Goal: Task Accomplishment & Management: Complete application form

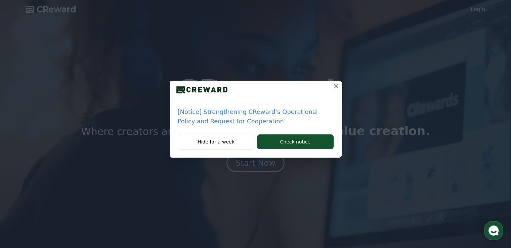
click at [208, 120] on p "[Notice] Strengthening CReward’s Operational Policy and Request for Cooperation" at bounding box center [256, 116] width 156 height 19
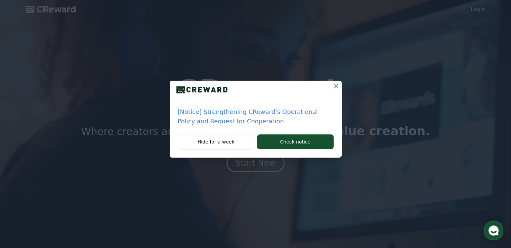
click at [208, 123] on p "[Notice] Strengthening CReward’s Operational Policy and Request for Cooperation" at bounding box center [256, 116] width 156 height 19
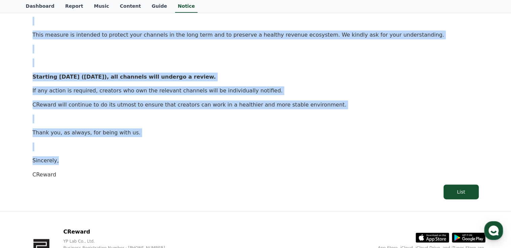
scroll to position [336, 0]
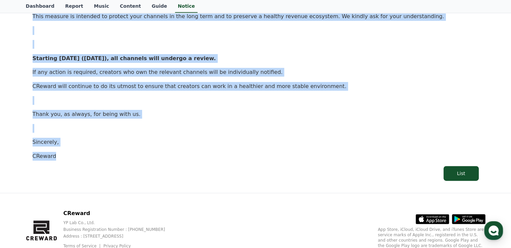
drag, startPoint x: 26, startPoint y: 82, endPoint x: 315, endPoint y: 160, distance: 299.7
copy div "[Notice] Strengthening CReward’s Operational Policy and Request for Cooperation…"
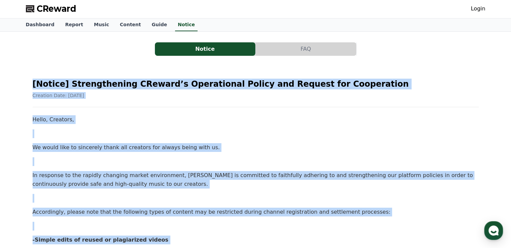
scroll to position [0, 0]
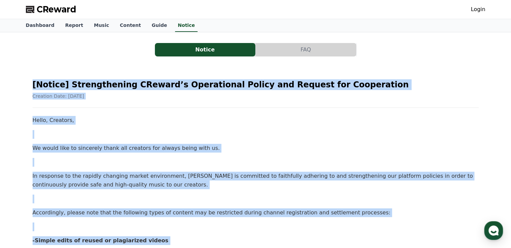
click at [300, 81] on h2 "[Notice] Strengthening CReward’s Operational Policy and Request for Cooperation" at bounding box center [256, 84] width 446 height 11
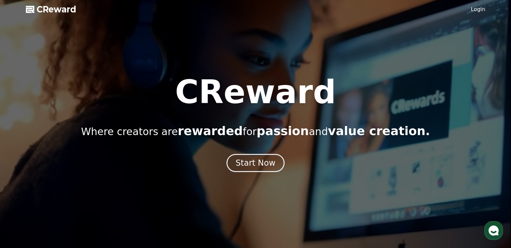
click at [485, 9] on div at bounding box center [255, 124] width 511 height 248
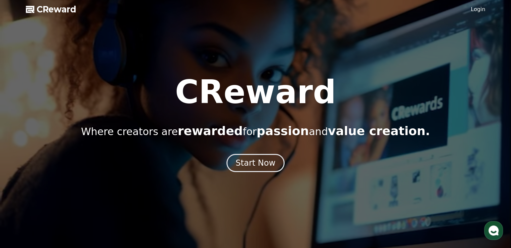
click at [253, 173] on div at bounding box center [255, 124] width 511 height 248
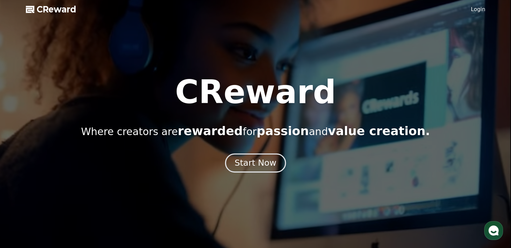
click at [255, 163] on div "Start Now" at bounding box center [255, 162] width 42 height 11
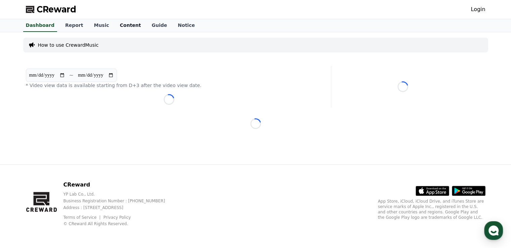
click at [124, 28] on link "Content" at bounding box center [131, 25] width 32 height 13
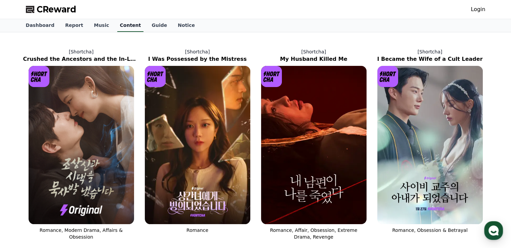
drag, startPoint x: 122, startPoint y: 26, endPoint x: 116, endPoint y: 31, distance: 8.1
drag, startPoint x: 116, startPoint y: 31, endPoint x: 147, endPoint y: 35, distance: 31.5
click at [148, 24] on link "Guide" at bounding box center [159, 25] width 26 height 13
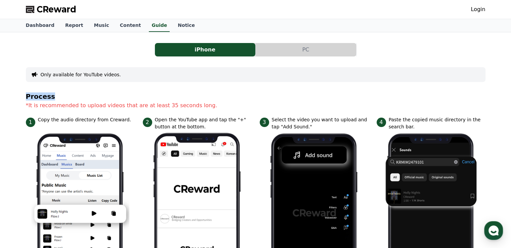
drag, startPoint x: 20, startPoint y: 97, endPoint x: 75, endPoint y: 88, distance: 55.9
click at [71, 82] on div at bounding box center [71, 82] width 0 height 0
click at [203, 106] on p "*It is recommended to upload videos that are at least 35 seconds long." at bounding box center [255, 105] width 459 height 8
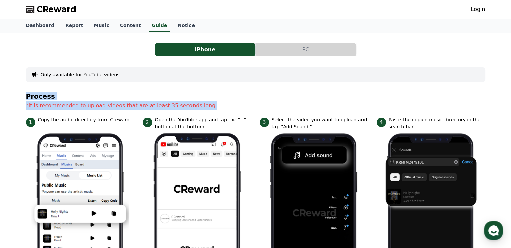
drag, startPoint x: 208, startPoint y: 106, endPoint x: 12, endPoint y: 93, distance: 196.2
copy section "Process *It is recommended to upload videos that are at least 35 seconds long."
click at [288, 49] on button "PC" at bounding box center [306, 49] width 100 height 13
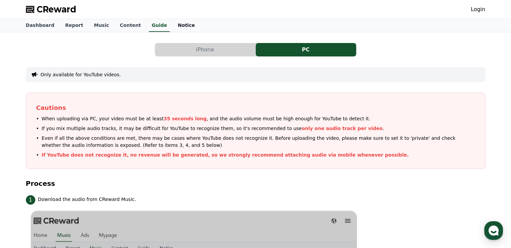
click at [172, 26] on link "Notice" at bounding box center [186, 25] width 28 height 13
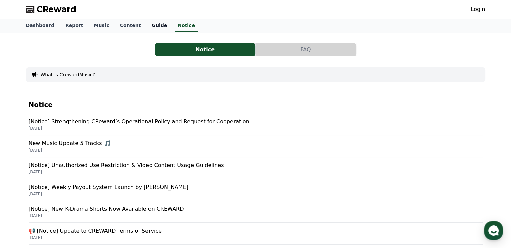
click at [146, 30] on link "Guide" at bounding box center [159, 25] width 26 height 13
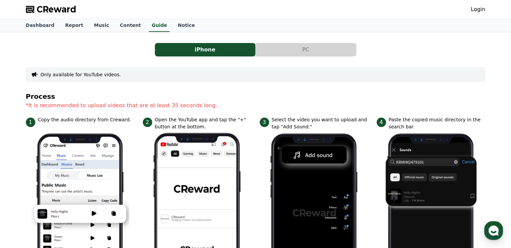
click at [273, 48] on button "PC" at bounding box center [306, 49] width 100 height 13
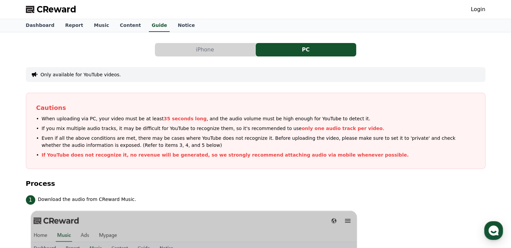
click at [187, 55] on button "iPhone" at bounding box center [205, 49] width 100 height 13
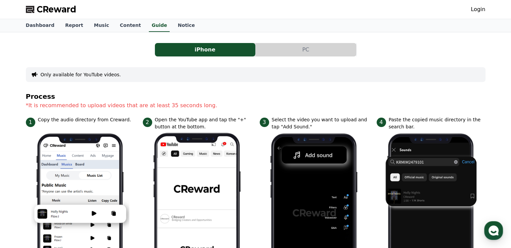
click at [267, 47] on button "PC" at bounding box center [306, 49] width 100 height 13
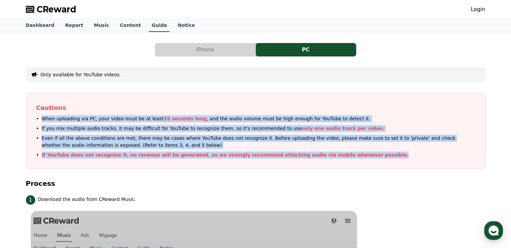
drag, startPoint x: 32, startPoint y: 115, endPoint x: 408, endPoint y: 156, distance: 378.9
click at [408, 156] on div "Cautions When uploading via PC, your video must be at least 35 seconds long , a…" at bounding box center [255, 131] width 459 height 76
click at [371, 162] on div "Cautions When uploading via PC, your video must be at least 35 seconds long , a…" at bounding box center [255, 131] width 459 height 76
drag, startPoint x: 329, startPoint y: 155, endPoint x: 24, endPoint y: 116, distance: 307.4
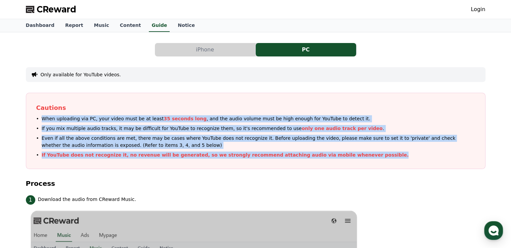
copy ul "When uploading via PC, your video must be at least 35 seconds long , and the au…"
click at [36, 26] on link "Dashboard" at bounding box center [39, 25] width 39 height 13
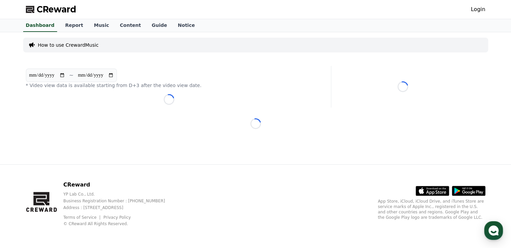
click at [213, 117] on div "**********" at bounding box center [255, 98] width 470 height 132
click at [479, 6] on link "Login" at bounding box center [477, 9] width 14 height 8
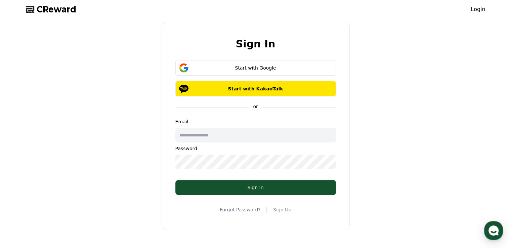
click at [277, 208] on link "Sign Up" at bounding box center [282, 209] width 18 height 7
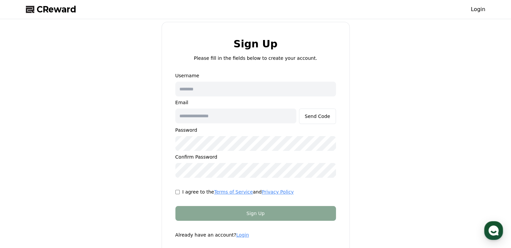
click at [216, 92] on input "text" at bounding box center [255, 89] width 161 height 15
type input "**********"
click at [249, 121] on input "text" at bounding box center [235, 115] width 121 height 15
type input "**********"
click at [144, 147] on div "**********" at bounding box center [255, 138] width 465 height 233
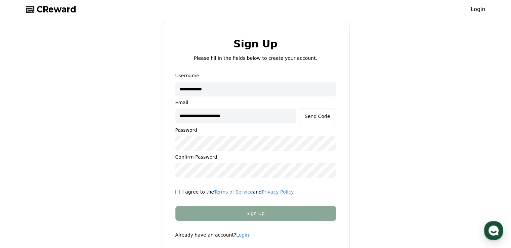
click at [148, 145] on div "**********" at bounding box center [255, 138] width 465 height 233
drag, startPoint x: 319, startPoint y: 117, endPoint x: 326, endPoint y: 126, distance: 11.6
click at [319, 117] on div "Send Code" at bounding box center [318, 116] width 26 height 7
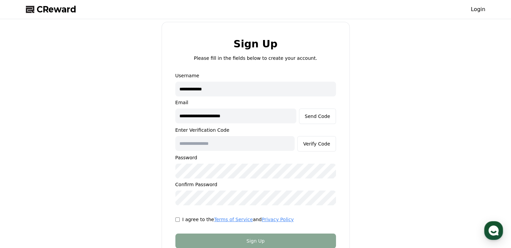
click at [214, 143] on input "text" at bounding box center [235, 143] width 120 height 15
type input "******"
click at [375, 131] on div "**********" at bounding box center [255, 152] width 465 height 260
click at [319, 141] on div "Verify Code" at bounding box center [316, 143] width 27 height 7
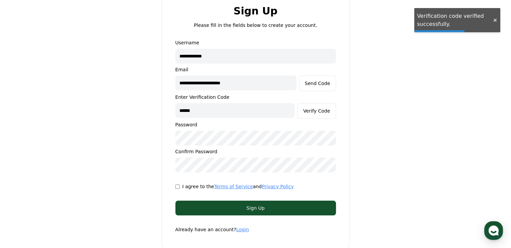
scroll to position [34, 0]
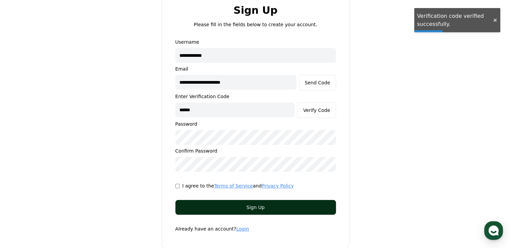
click at [267, 206] on div "Sign Up" at bounding box center [256, 207] width 134 height 7
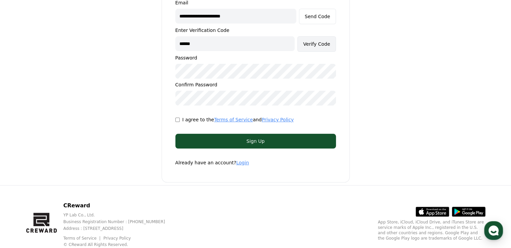
scroll to position [120, 0]
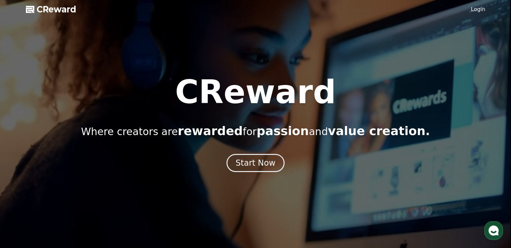
click at [478, 9] on link "Login" at bounding box center [477, 9] width 14 height 8
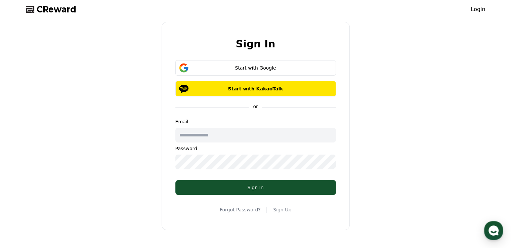
click at [224, 137] on input "text" at bounding box center [255, 135] width 161 height 15
type input "**********"
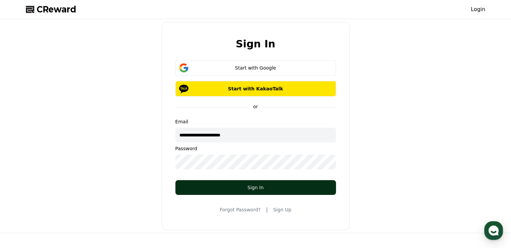
click at [232, 181] on button "Sign In" at bounding box center [255, 187] width 161 height 15
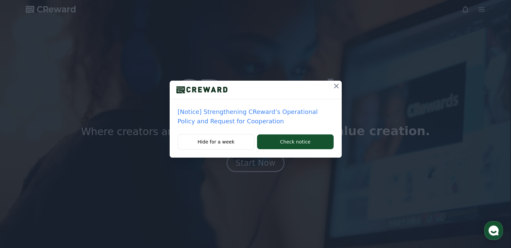
click at [334, 86] on icon at bounding box center [336, 86] width 8 height 8
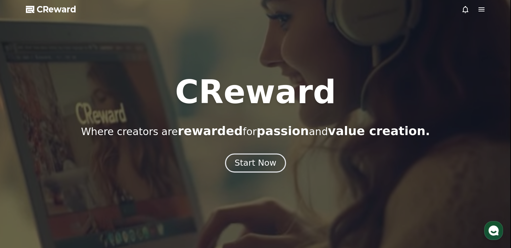
click at [271, 160] on div "Start Now" at bounding box center [255, 162] width 42 height 11
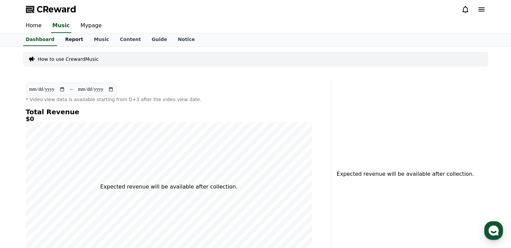
click at [69, 41] on link "Report" at bounding box center [74, 39] width 29 height 13
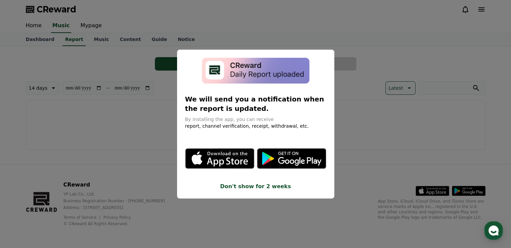
click at [141, 51] on button "close modal" at bounding box center [255, 124] width 511 height 248
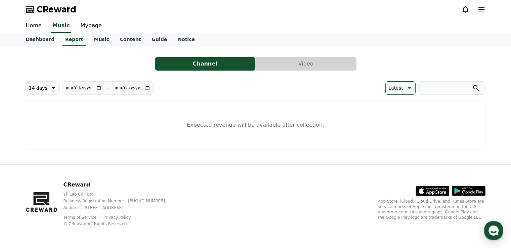
click at [36, 27] on link "Home" at bounding box center [33, 26] width 27 height 14
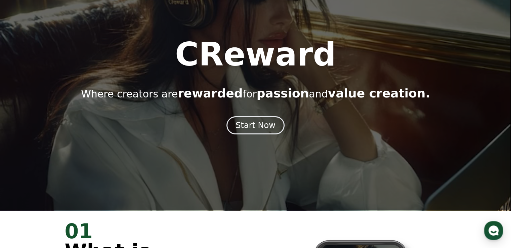
scroll to position [34, 0]
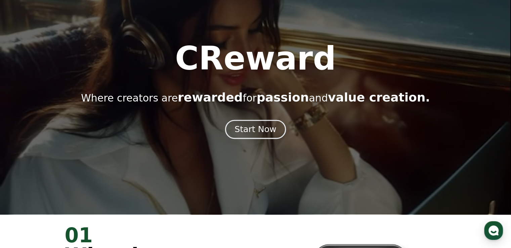
click at [253, 131] on div "Start Now" at bounding box center [255, 129] width 42 height 11
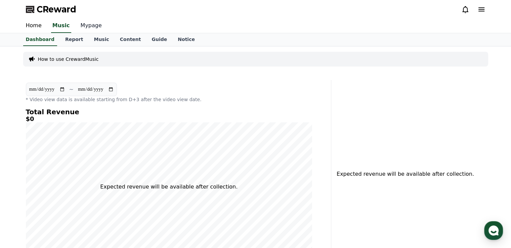
click at [86, 23] on link "Mypage" at bounding box center [91, 26] width 32 height 14
select select "**********"
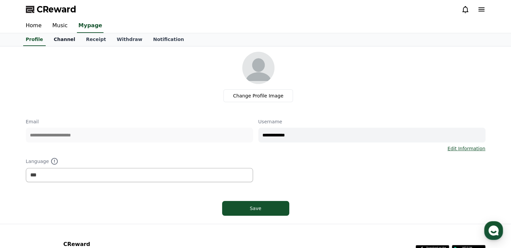
click at [63, 35] on link "Channel" at bounding box center [64, 39] width 32 height 13
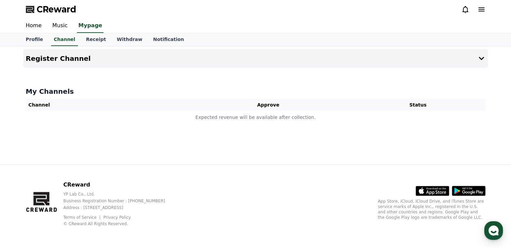
click at [88, 106] on th "Channel" at bounding box center [106, 105] width 160 height 12
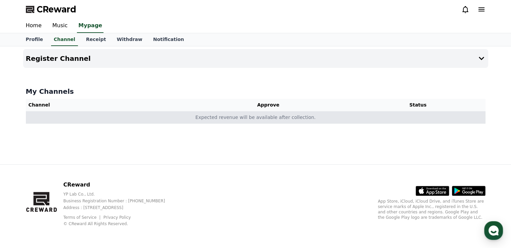
click at [316, 120] on td "Expected revenue will be available after collection." at bounding box center [255, 117] width 459 height 12
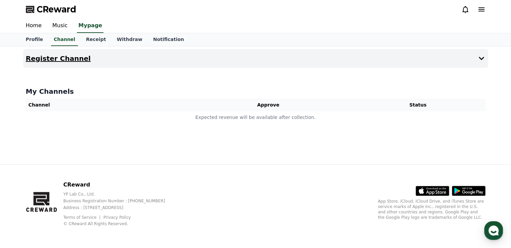
click at [178, 55] on button "Register Channel" at bounding box center [255, 58] width 465 height 19
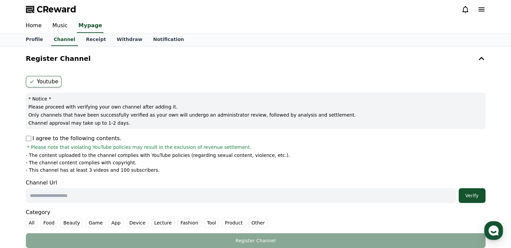
drag, startPoint x: 128, startPoint y: 127, endPoint x: 15, endPoint y: 100, distance: 116.2
click at [15, 100] on div "Register Channel Youtube * Notice * Please proceed with verifying your own chan…" at bounding box center [255, 178] width 511 height 265
click at [22, 107] on div "Register Channel Youtube * Notice * Please proceed with verifying your own chan…" at bounding box center [255, 178] width 470 height 265
drag, startPoint x: 132, startPoint y: 123, endPoint x: 12, endPoint y: 98, distance: 122.4
click at [12, 98] on div "Register Channel Youtube * Notice * Please proceed with verifying your own chan…" at bounding box center [255, 178] width 511 height 265
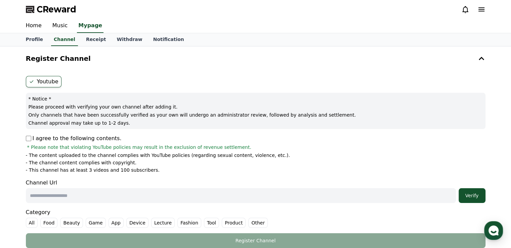
copy div "* Notice * Please proceed with verifying your own channel after adding it. Only…"
click at [17, 151] on div "Register Channel Youtube * Notice * Please proceed with verifying your own chan…" at bounding box center [255, 178] width 511 height 265
click at [23, 136] on div "Youtube * Notice * Please proceed with verifying your own channel after adding …" at bounding box center [255, 161] width 465 height 177
drag, startPoint x: 149, startPoint y: 170, endPoint x: 19, endPoint y: 157, distance: 130.9
click at [19, 157] on div "Register Channel Youtube * Notice * Please proceed with verifying your own chan…" at bounding box center [255, 178] width 511 height 265
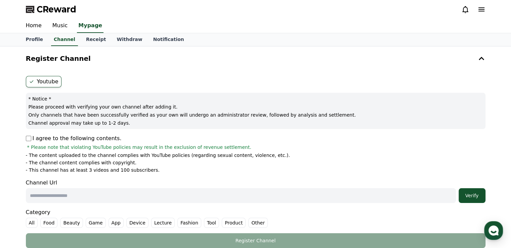
copy ul "- The content uploaded to the channel complies with YouTube policies (regarding…"
click at [14, 142] on div at bounding box center [14, 142] width 0 height 0
drag, startPoint x: 262, startPoint y: 123, endPoint x: 188, endPoint y: 72, distance: 89.7
click at [159, 182] on div "Channel Url Verify" at bounding box center [255, 191] width 459 height 24
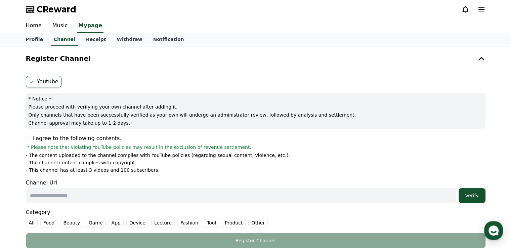
click at [141, 200] on input "text" at bounding box center [241, 195] width 430 height 15
paste input "**********"
type input "**********"
click at [243, 176] on form "**********" at bounding box center [255, 162] width 459 height 172
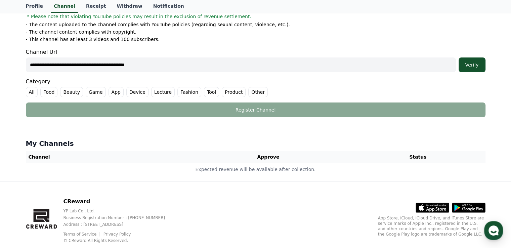
scroll to position [134, 0]
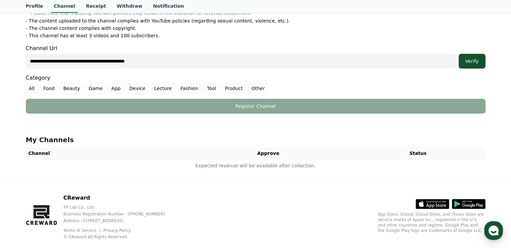
click at [248, 89] on label "Other" at bounding box center [257, 88] width 19 height 10
click at [478, 58] on div "Verify" at bounding box center [471, 61] width 21 height 7
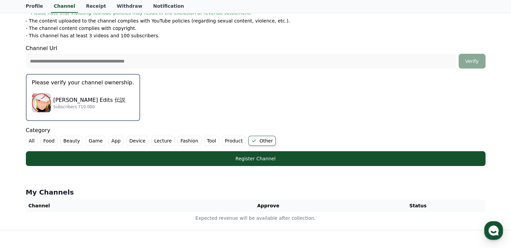
click at [145, 117] on form "**********" at bounding box center [255, 54] width 459 height 224
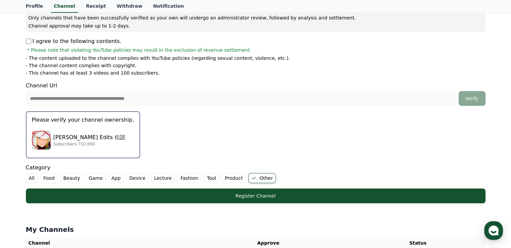
scroll to position [101, 0]
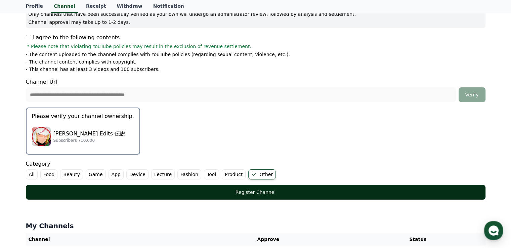
click at [162, 187] on button "Register Channel" at bounding box center [255, 192] width 459 height 15
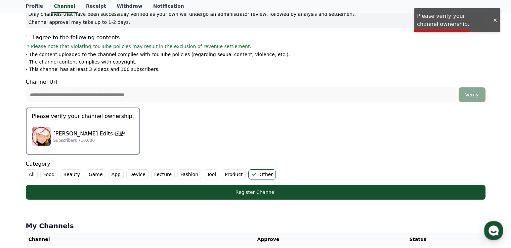
click at [78, 117] on p "Please verify your channel ownership." at bounding box center [83, 116] width 102 height 8
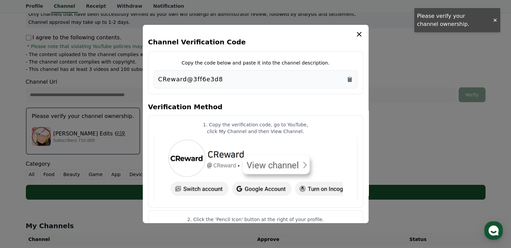
click at [348, 82] on div "CReward@3ff6e3d8" at bounding box center [255, 79] width 195 height 9
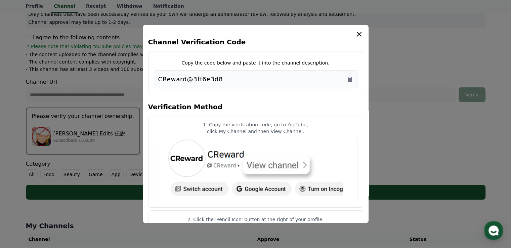
drag, startPoint x: 173, startPoint y: 70, endPoint x: 123, endPoint y: 70, distance: 50.7
click at [121, 202] on div "Channel Verification Code Copy the code below and paste it into the channel des…" at bounding box center [255, 202] width 465 height 0
click at [258, 75] on div "CReward@3ff6e3d8" at bounding box center [255, 79] width 195 height 9
click at [351, 79] on icon "Copy to clipboard" at bounding box center [350, 79] width 4 height 5
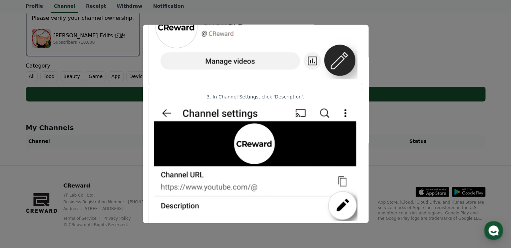
scroll to position [350, 0]
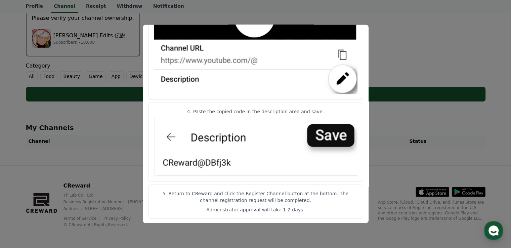
click at [416, 28] on button "close modal" at bounding box center [255, 124] width 511 height 248
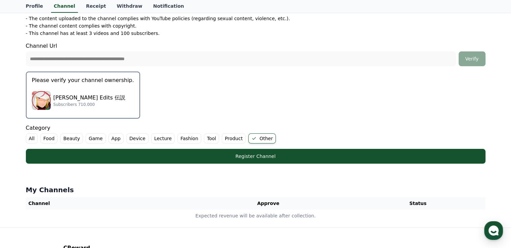
scroll to position [132, 0]
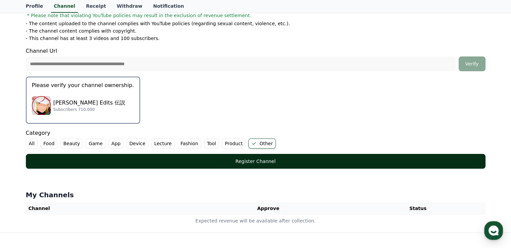
click at [233, 162] on div "Register Channel" at bounding box center [255, 161] width 432 height 7
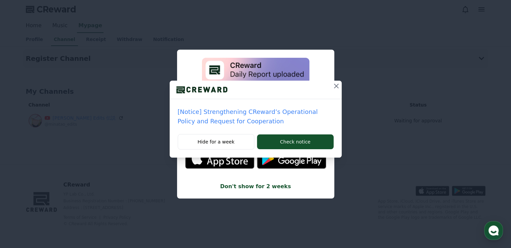
click at [255, 23] on div "[Notice] Strengthening CReward’s Operational Policy and Request for Cooperation…" at bounding box center [255, 84] width 511 height 168
click at [335, 84] on icon at bounding box center [336, 86] width 8 height 8
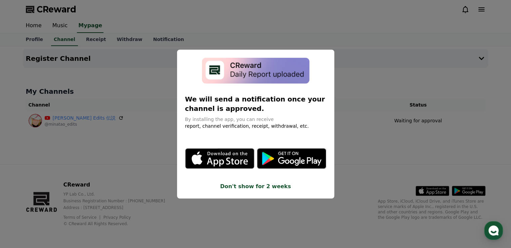
drag, startPoint x: 169, startPoint y: 31, endPoint x: 306, endPoint y: 112, distance: 160.0
click at [0, 0] on div "CReward Home Music Mypage Profile Channel Receipt Withdraw Notification Registe…" at bounding box center [0, 0] width 0 height 0
click at [271, 190] on div "We will send a notification once your channel is approved. By installing the ap…" at bounding box center [255, 124] width 157 height 149
click at [268, 188] on button "Don't show for 2 weeks" at bounding box center [255, 186] width 141 height 8
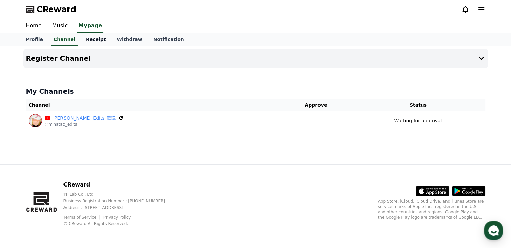
click at [87, 43] on link "Receipt" at bounding box center [96, 39] width 31 height 13
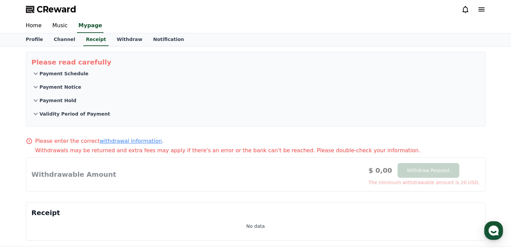
click at [54, 76] on p "Payment Schedule" at bounding box center [64, 73] width 49 height 7
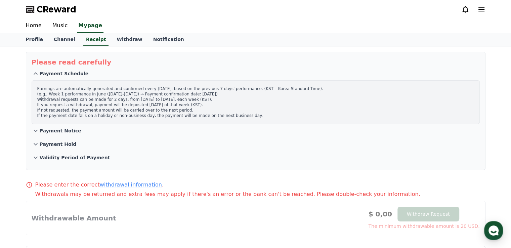
drag, startPoint x: 246, startPoint y: 121, endPoint x: 24, endPoint y: 82, distance: 225.1
click at [24, 82] on div "Please read carefully Payment Schedule Earnings are automatically generated and…" at bounding box center [255, 111] width 465 height 124
copy p "Earnings are automatically generated and confirmed every [DATE], based on the p…"
click at [310, 100] on p "Earnings are automatically generated and confirmed every [DATE], based on the p…" at bounding box center [255, 102] width 437 height 32
click at [305, 90] on p "Earnings are automatically generated and confirmed every [DATE], based on the p…" at bounding box center [255, 102] width 437 height 32
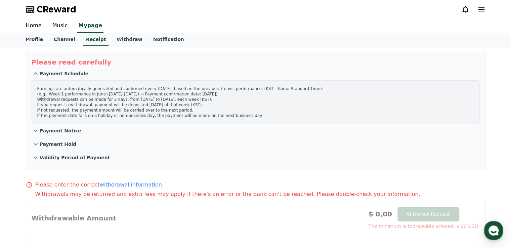
click at [52, 129] on p "Payment Notice" at bounding box center [61, 130] width 42 height 7
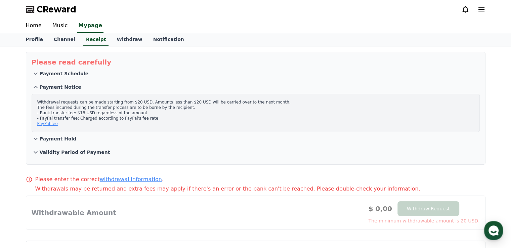
drag, startPoint x: 147, startPoint y: 120, endPoint x: 31, endPoint y: 100, distance: 117.5
click at [32, 100] on div "Withdrawal requests can be made starting from $20 USD. Amounts less than $20 US…" at bounding box center [256, 113] width 448 height 38
copy p "Withdrawal requests can be made starting from $20 USD. Amounts less than $20 US…"
click at [47, 136] on p "Payment Hold" at bounding box center [58, 138] width 37 height 7
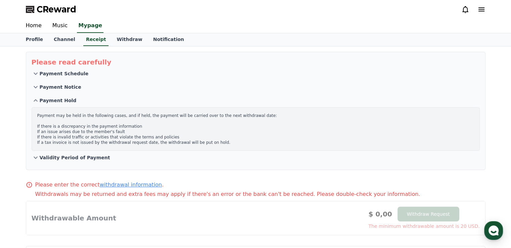
drag, startPoint x: 217, startPoint y: 144, endPoint x: 17, endPoint y: 113, distance: 202.2
click at [17, 113] on div "Please read carefully Payment Schedule Payment Notice Payment Hold Payment may …" at bounding box center [255, 167] width 511 height 243
copy p "Payment may be held in the following cases, and if held, the payment will be ca…"
click at [59, 159] on p "Validity Period of Payment" at bounding box center [75, 157] width 71 height 7
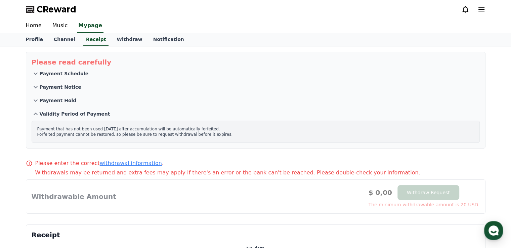
drag, startPoint x: 216, startPoint y: 134, endPoint x: 27, endPoint y: 128, distance: 188.8
click at [27, 128] on section "Please read carefully Payment Schedule Payment Notice Payment Hold Validity Per…" at bounding box center [255, 100] width 459 height 97
copy p "Payment that has not been used [DATE] after accumulation will be automatically …"
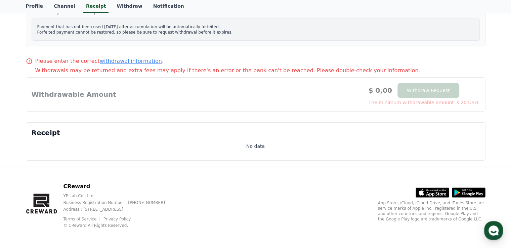
scroll to position [103, 0]
drag, startPoint x: 49, startPoint y: 133, endPoint x: 173, endPoint y: 139, distance: 124.4
click at [173, 139] on div "Receipt No data" at bounding box center [255, 141] width 459 height 38
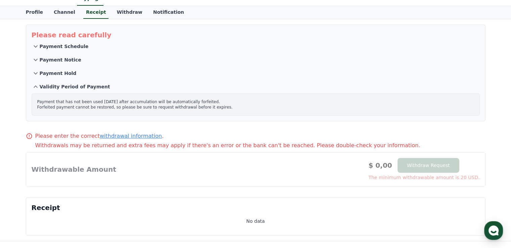
scroll to position [0, 0]
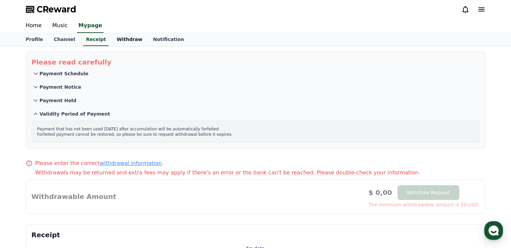
click at [129, 40] on link "Withdraw" at bounding box center [129, 39] width 36 height 13
click at [91, 40] on link "Receipt" at bounding box center [96, 39] width 31 height 13
click at [117, 42] on link "Withdraw" at bounding box center [129, 39] width 36 height 13
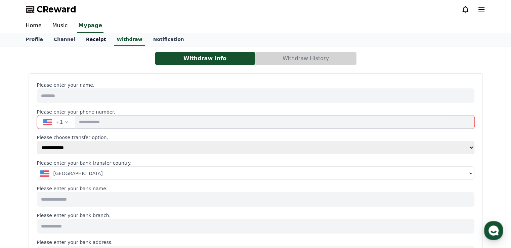
click at [88, 41] on link "Receipt" at bounding box center [96, 39] width 31 height 13
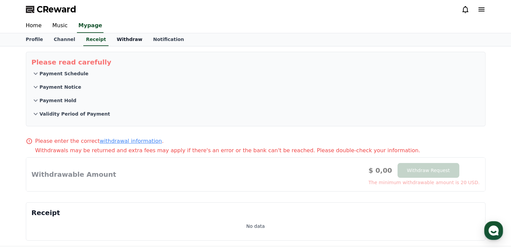
click at [111, 37] on link "Withdraw" at bounding box center [129, 39] width 36 height 13
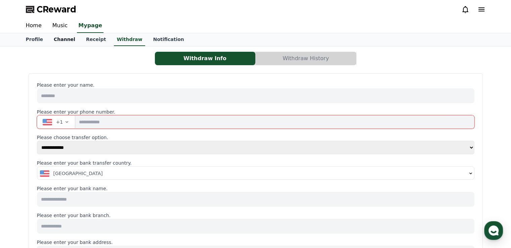
click at [60, 38] on link "Channel" at bounding box center [64, 39] width 32 height 13
